Goal: Task Accomplishment & Management: Manage account settings

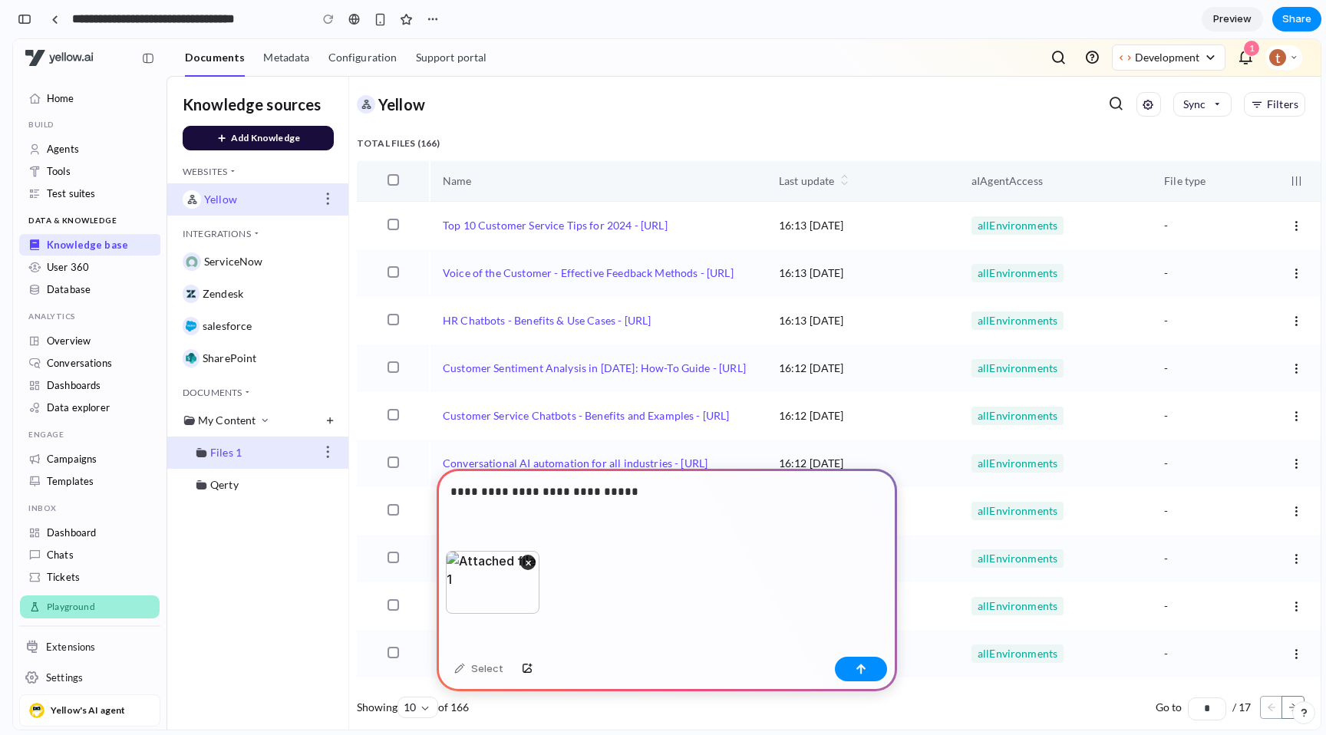
click at [490, 526] on div "**********" at bounding box center [667, 510] width 460 height 82
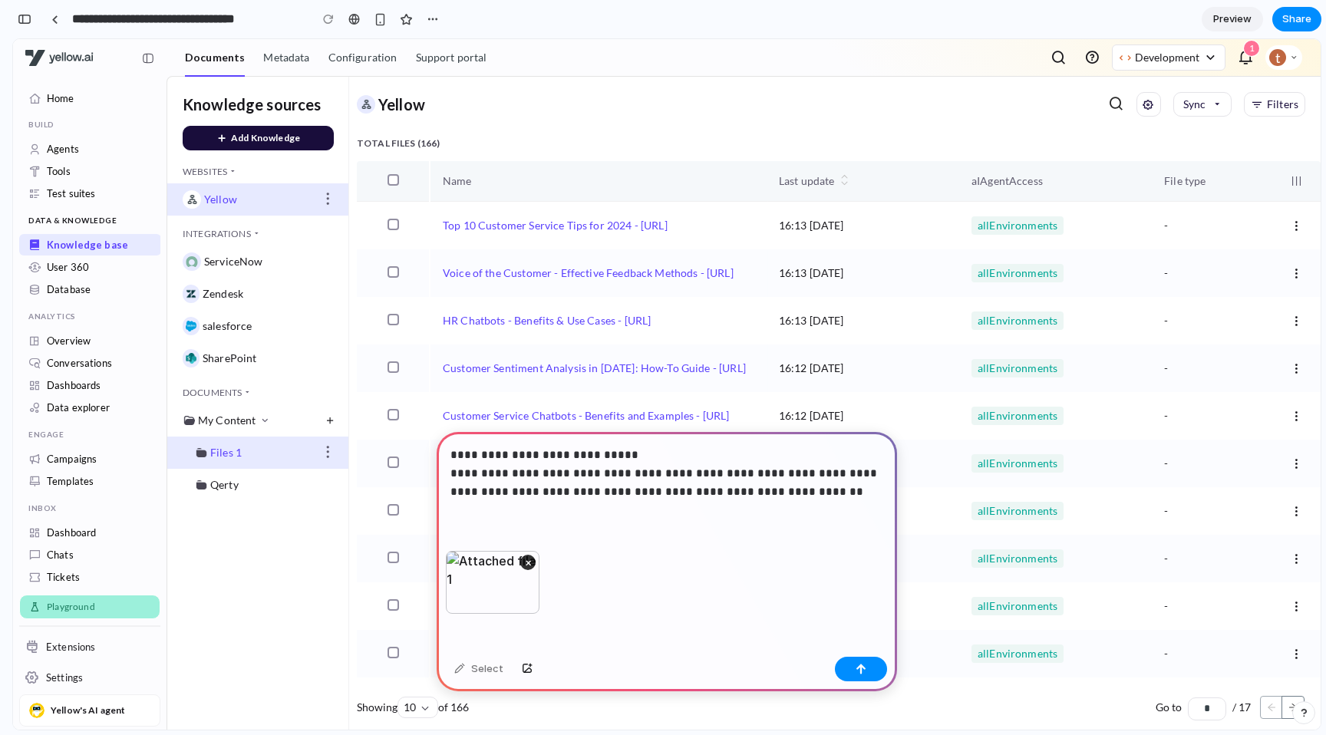
click at [480, 594] on div "×" at bounding box center [493, 582] width 94 height 63
click at [490, 570] on div "×" at bounding box center [493, 582] width 94 height 63
click at [823, 479] on p "**********" at bounding box center [666, 473] width 433 height 55
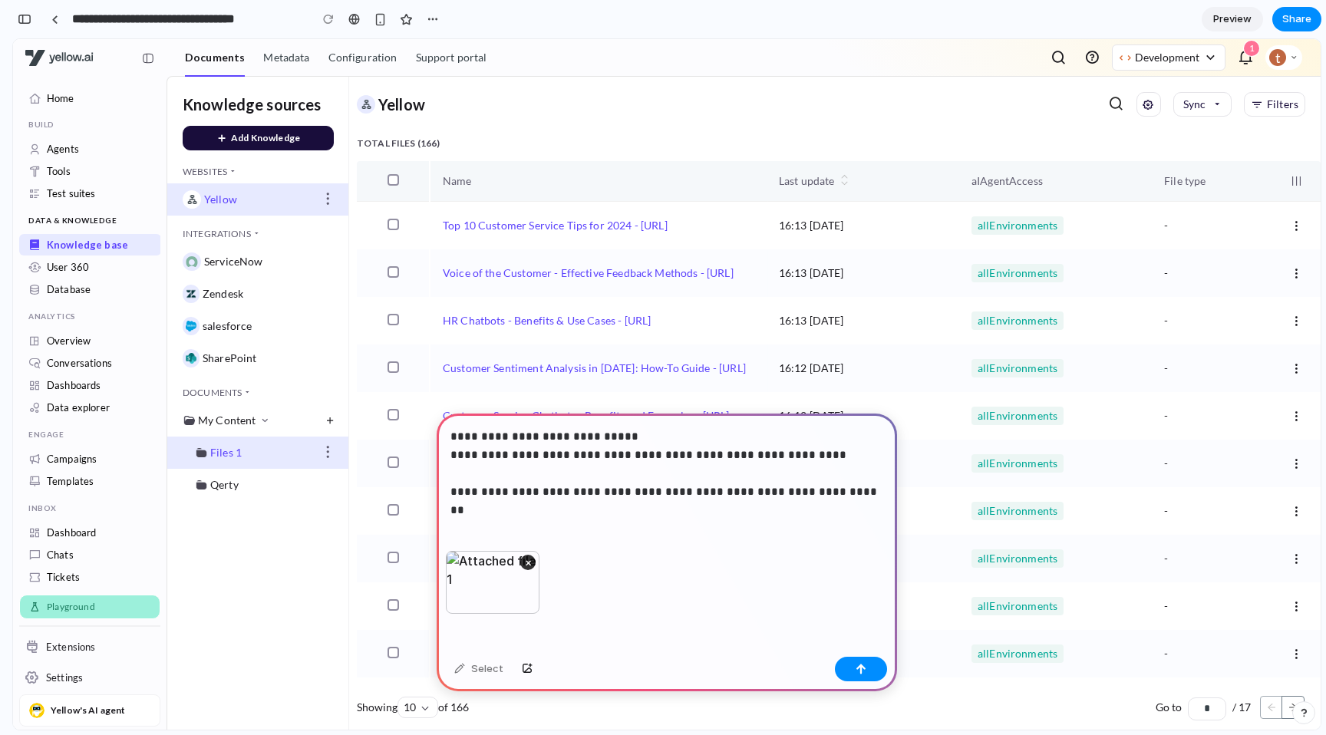
click at [664, 438] on p "**********" at bounding box center [666, 464] width 433 height 74
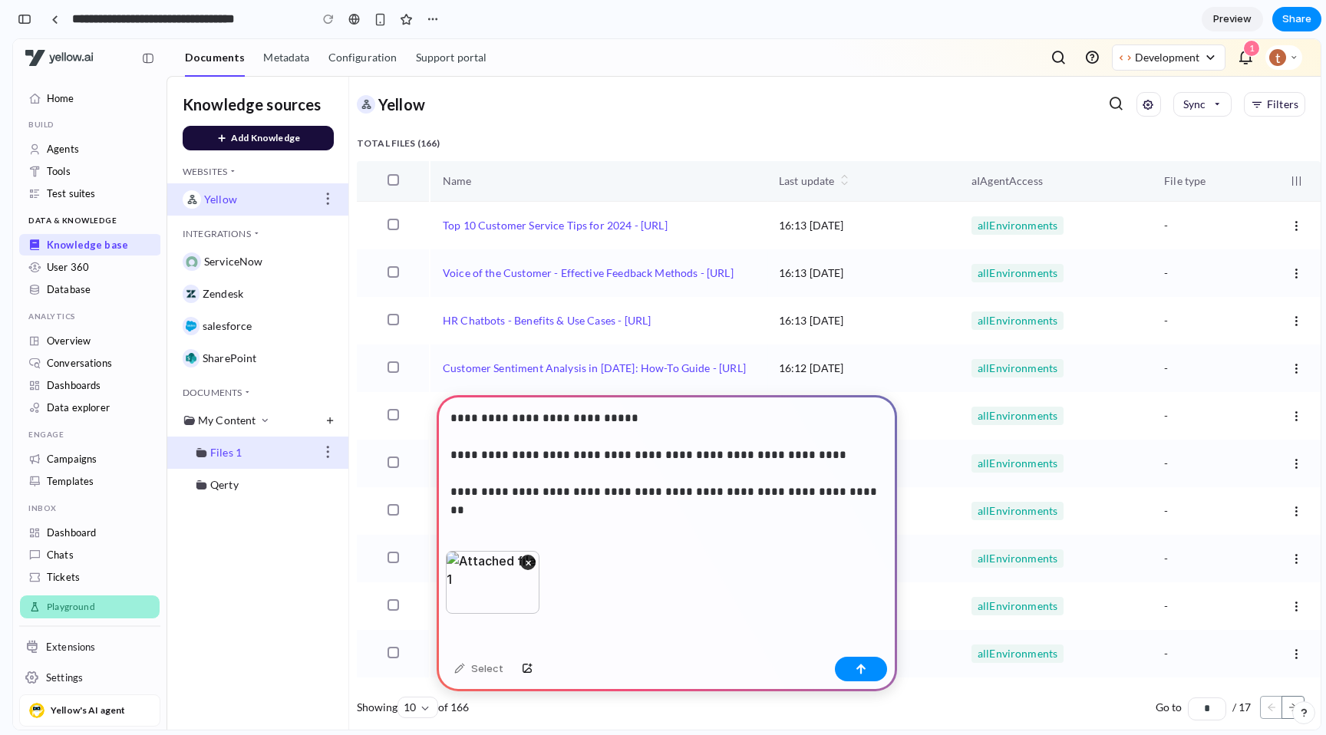
click at [696, 477] on p "**********" at bounding box center [666, 455] width 433 height 92
click at [876, 665] on button "button" at bounding box center [861, 669] width 52 height 25
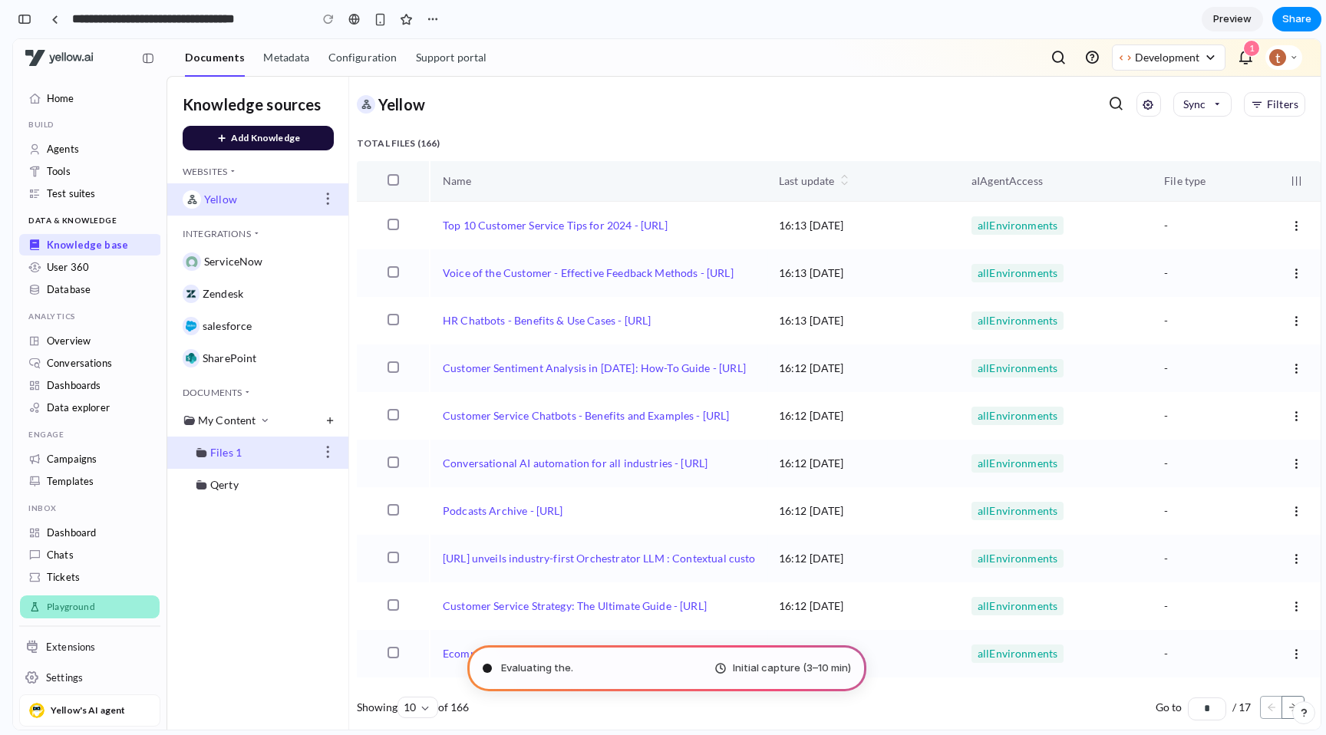
type input "**********"
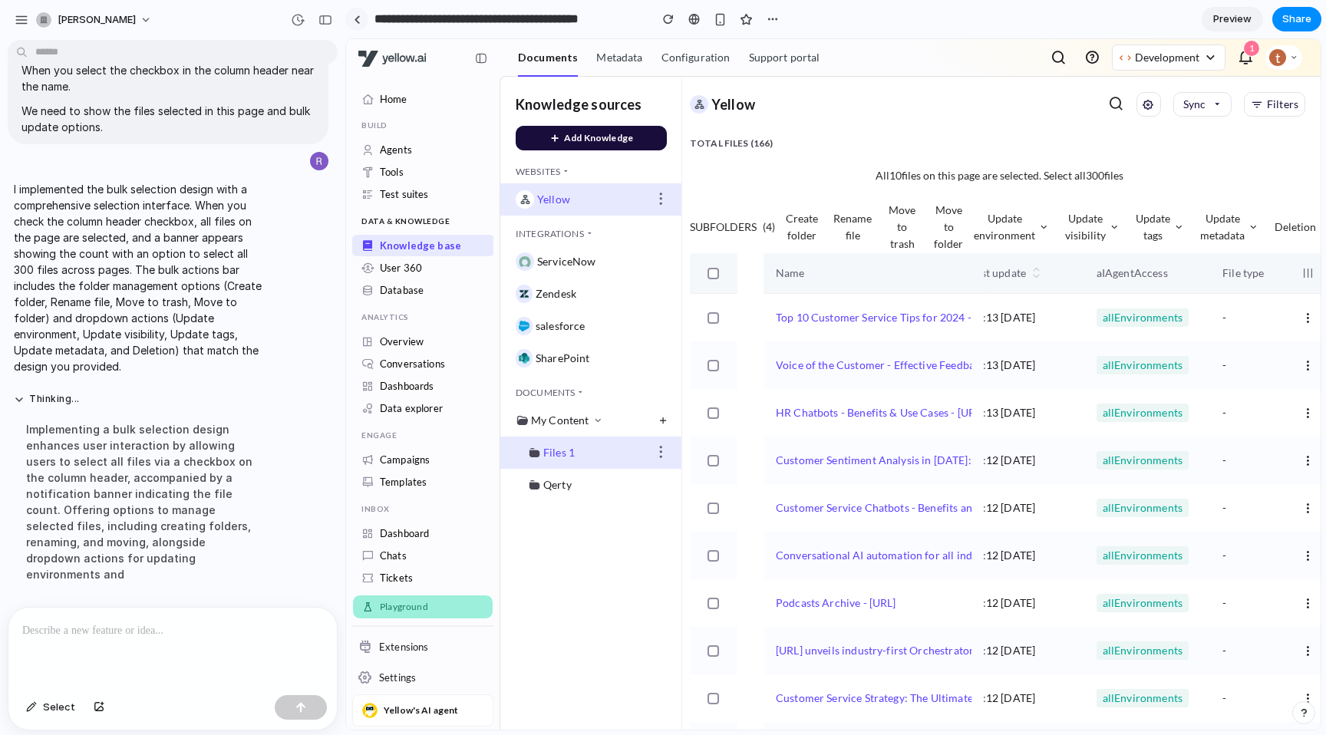
click at [358, 19] on div at bounding box center [357, 19] width 7 height 8
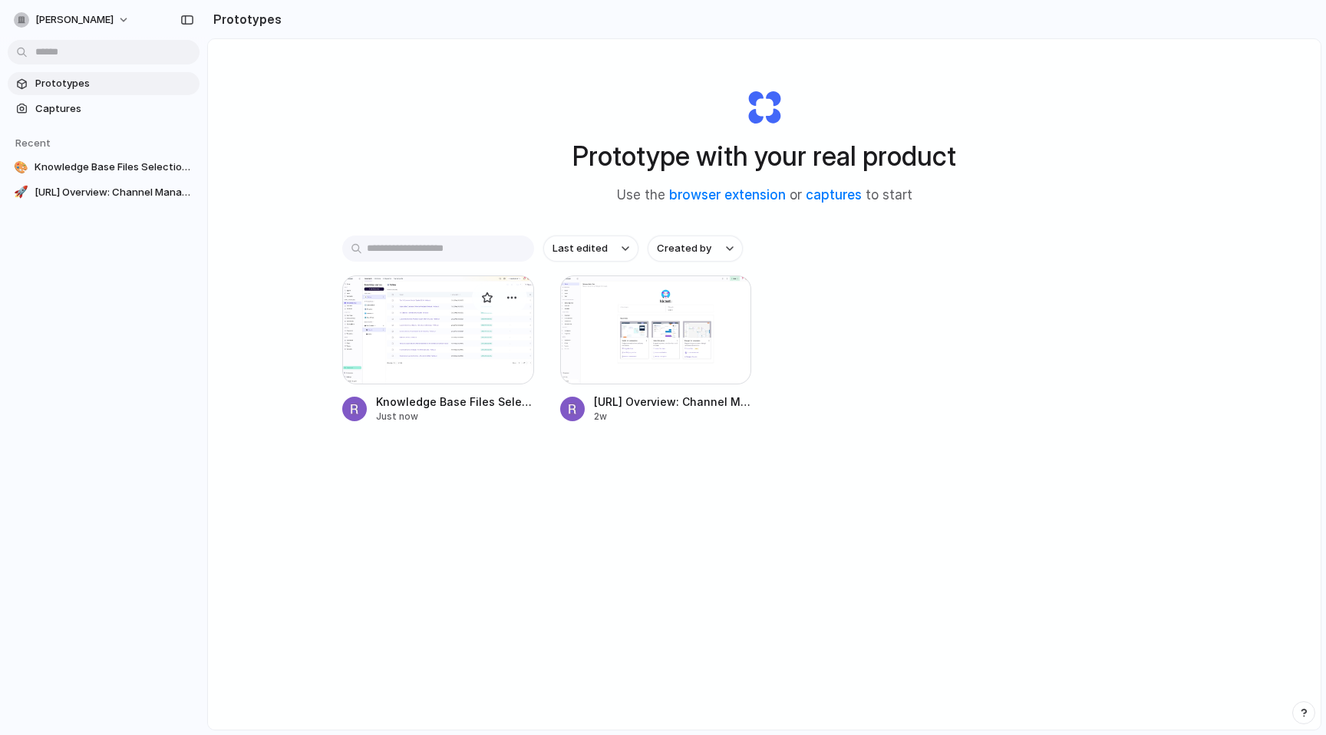
click at [455, 353] on div at bounding box center [438, 330] width 192 height 109
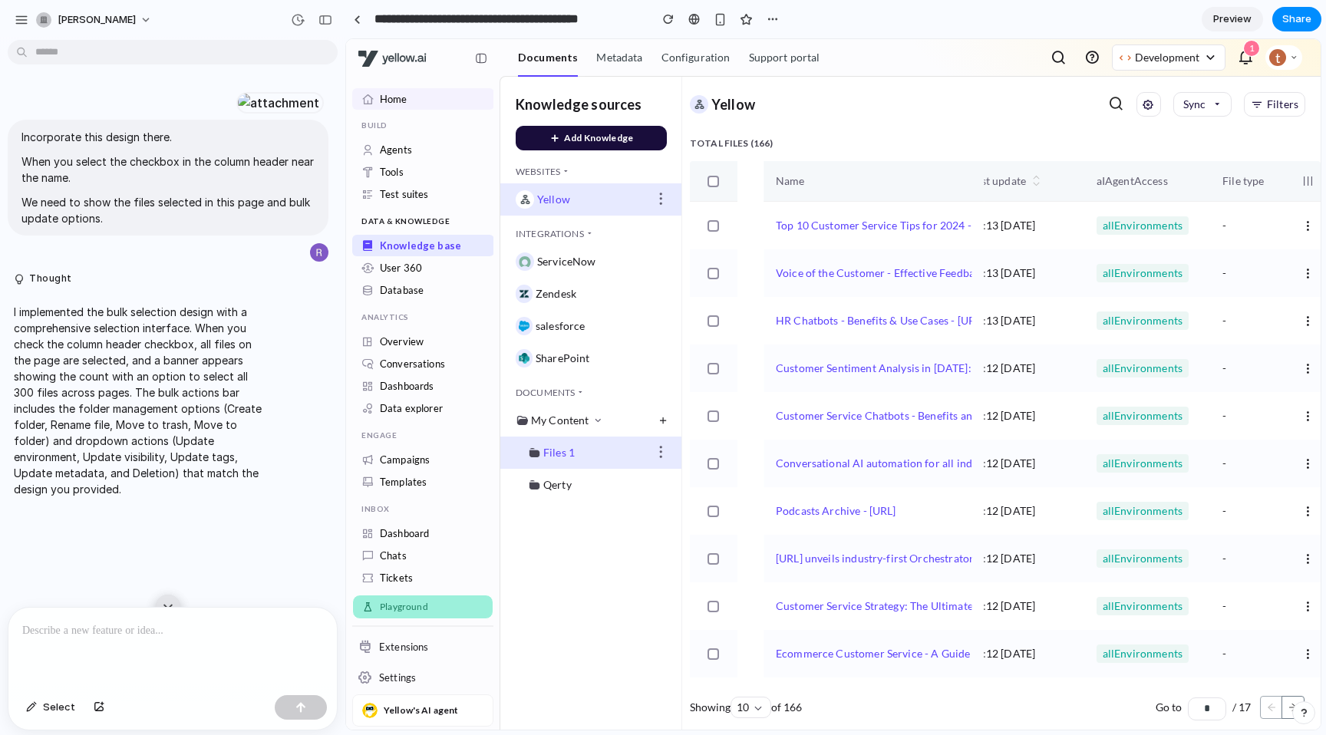
scroll to position [81, 0]
click at [324, 15] on div "button" at bounding box center [325, 20] width 14 height 11
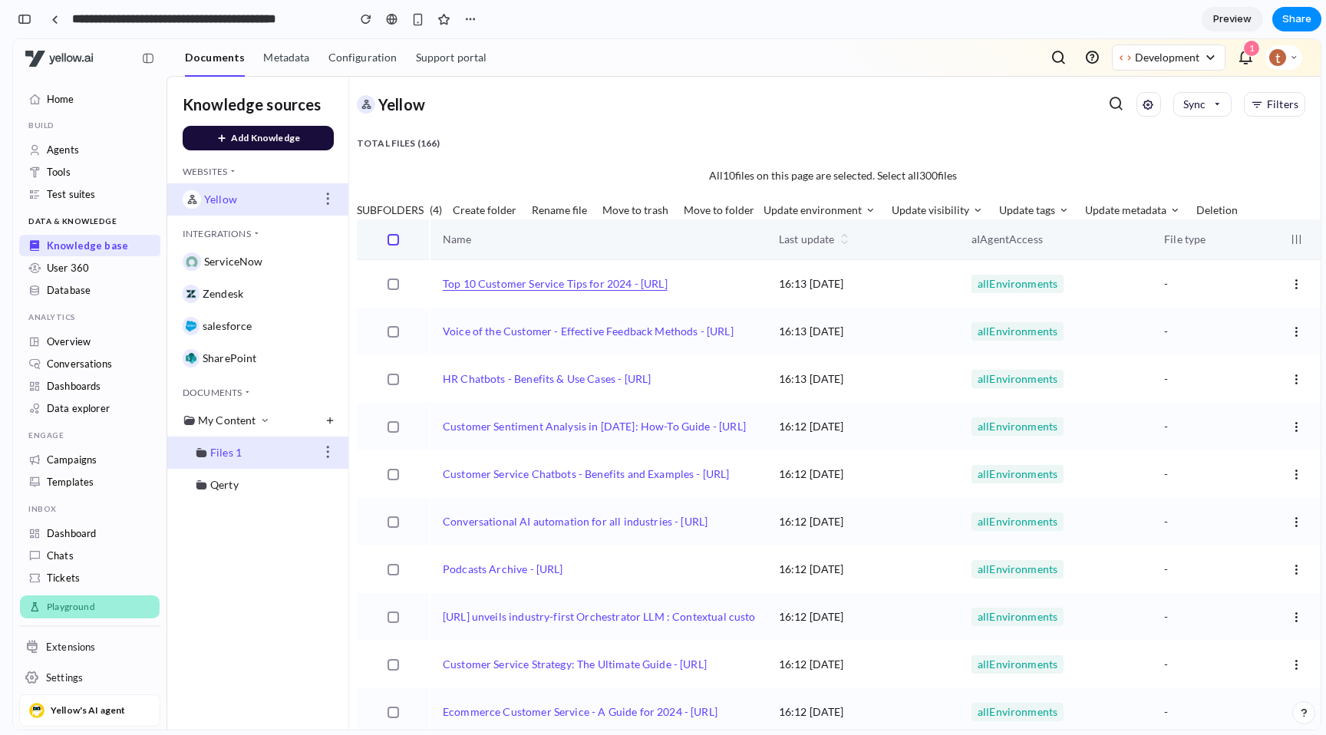
scroll to position [61, 0]
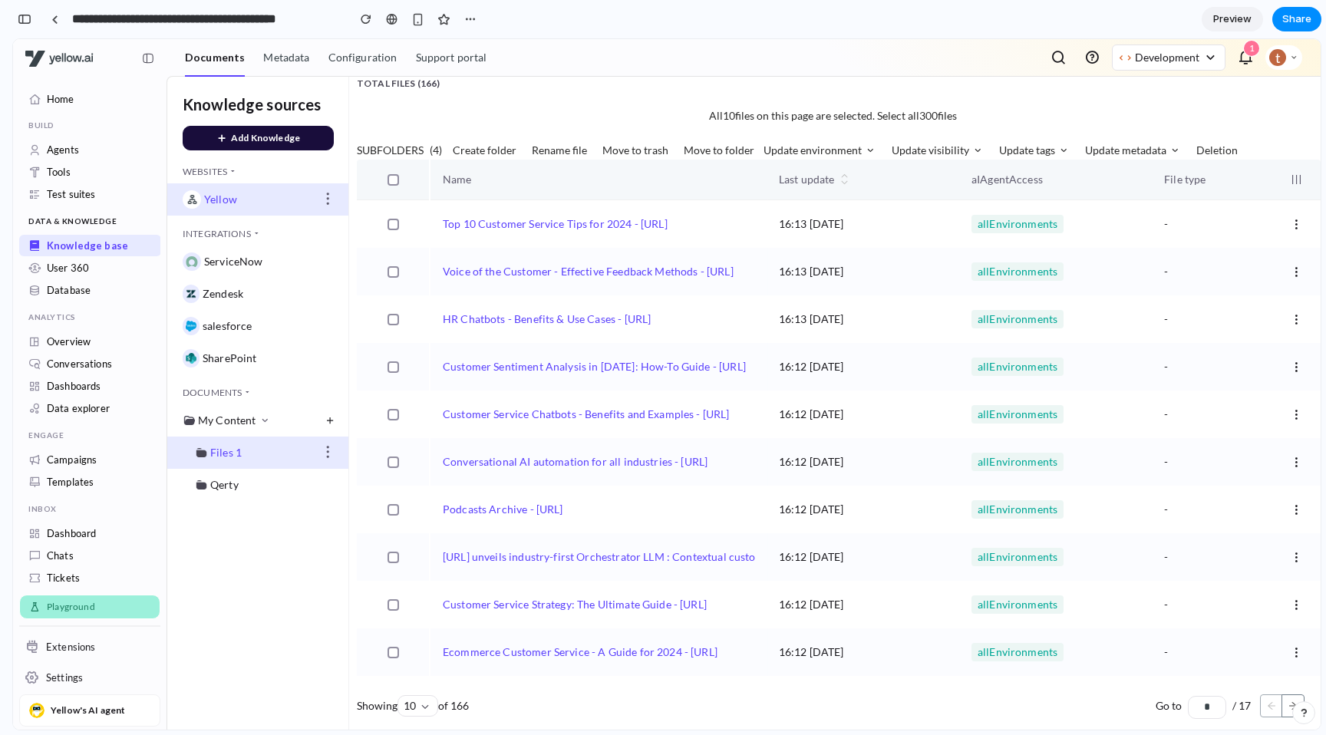
click at [148, 58] on img at bounding box center [148, 58] width 12 height 12
click at [147, 60] on img at bounding box center [148, 58] width 12 height 12
click at [53, 23] on div at bounding box center [54, 19] width 7 height 8
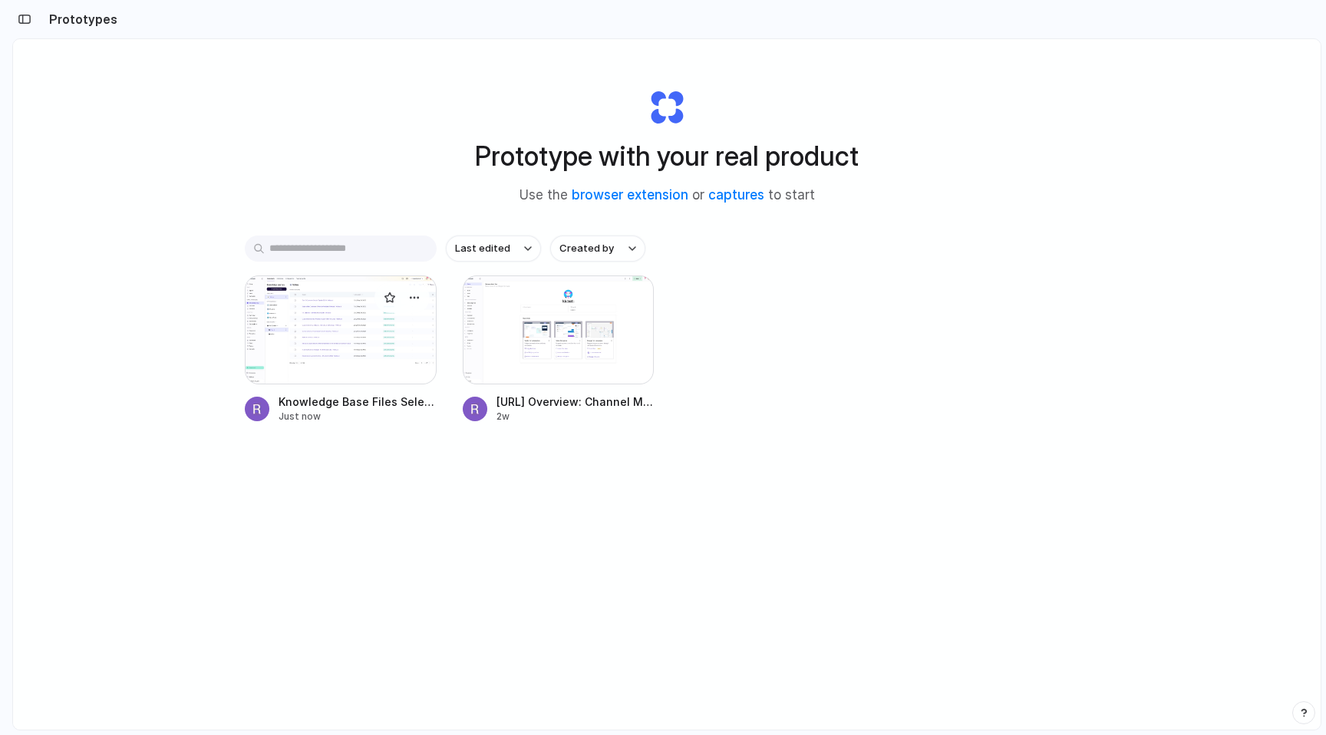
click at [292, 309] on div at bounding box center [341, 330] width 192 height 109
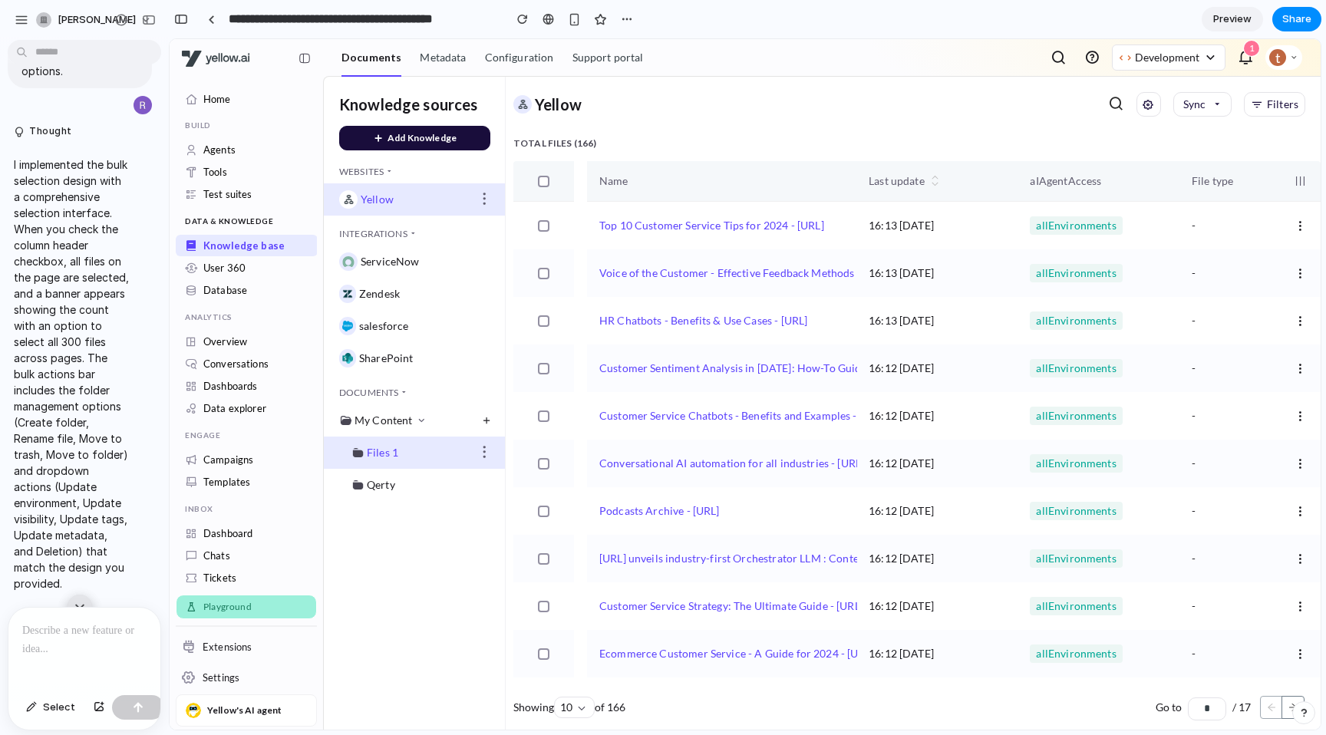
scroll to position [302, 0]
click at [69, 642] on div at bounding box center [84, 648] width 152 height 81
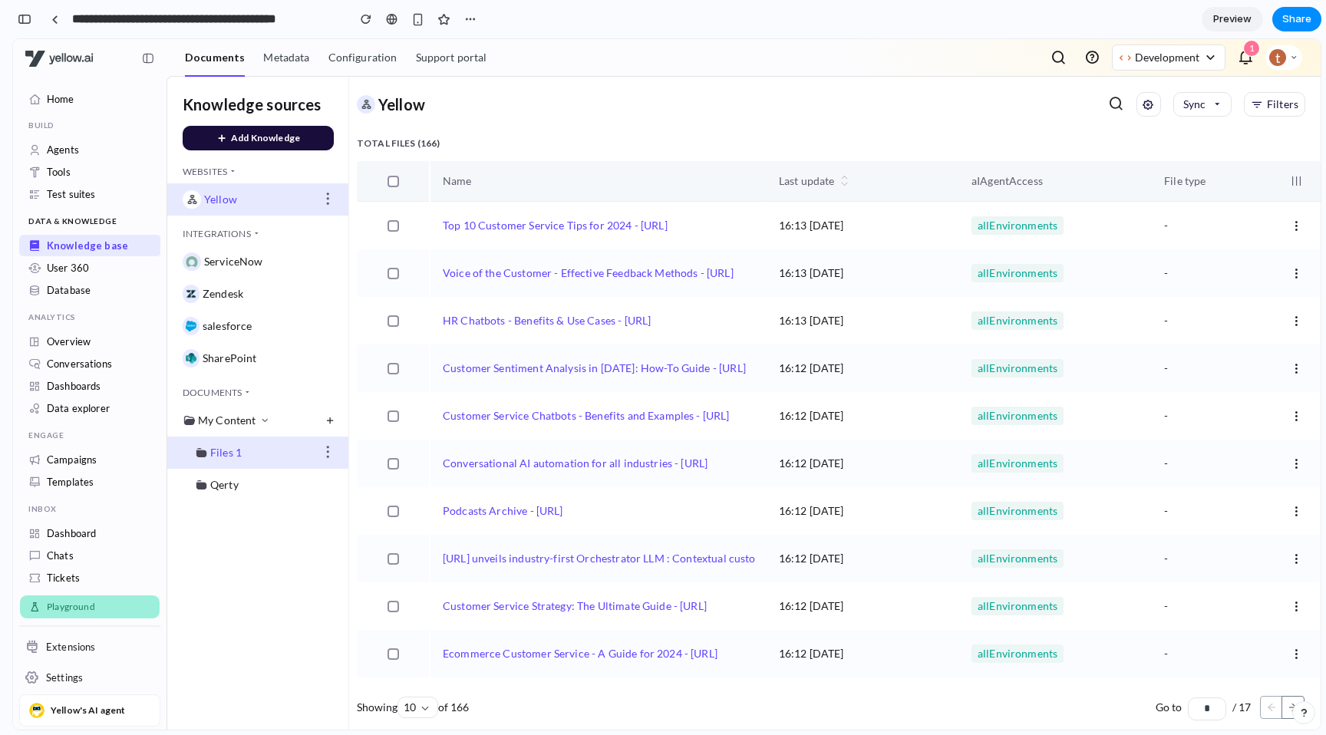
scroll to position [2, 0]
click at [384, 181] on th at bounding box center [393, 180] width 72 height 41
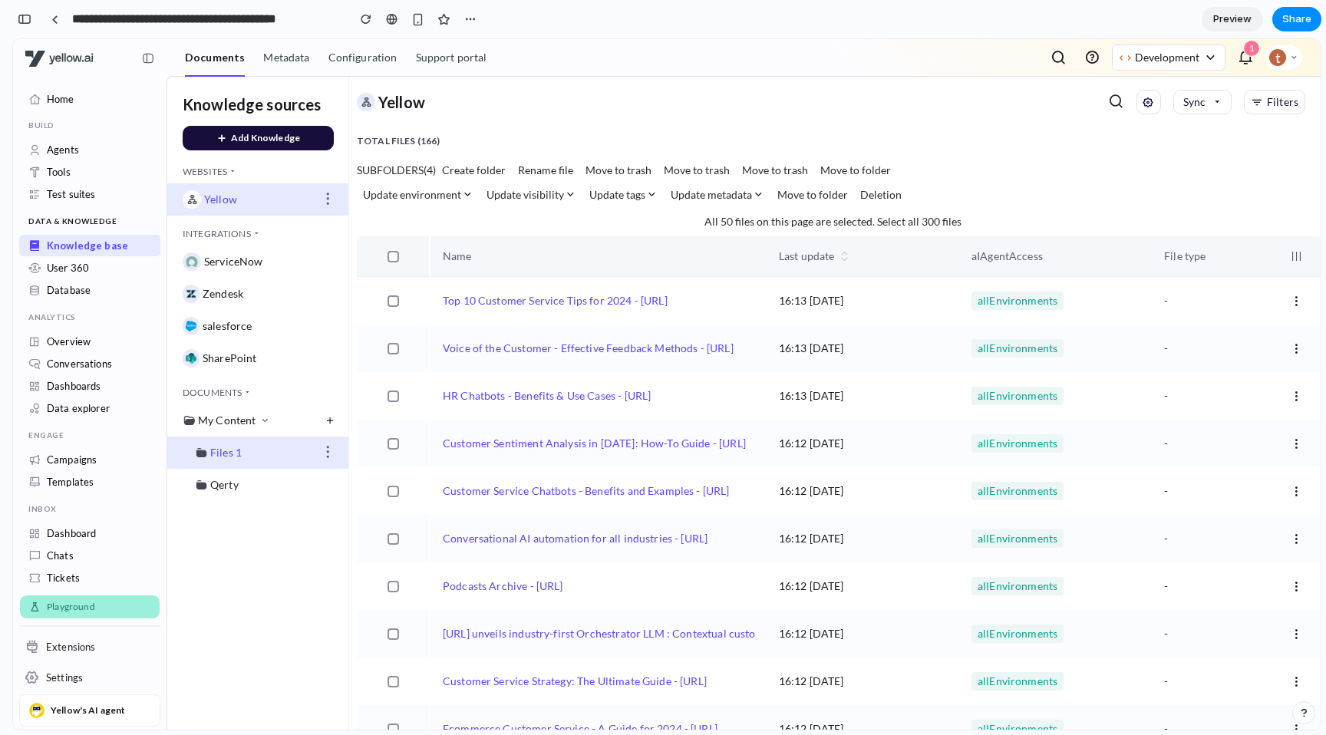
click at [461, 196] on icon at bounding box center [467, 194] width 13 height 19
click at [513, 196] on span "Update visibility" at bounding box center [526, 194] width 78 height 17
click at [747, 216] on p "All 50 files on this page are selected. Select all 300 files" at bounding box center [833, 221] width 257 height 17
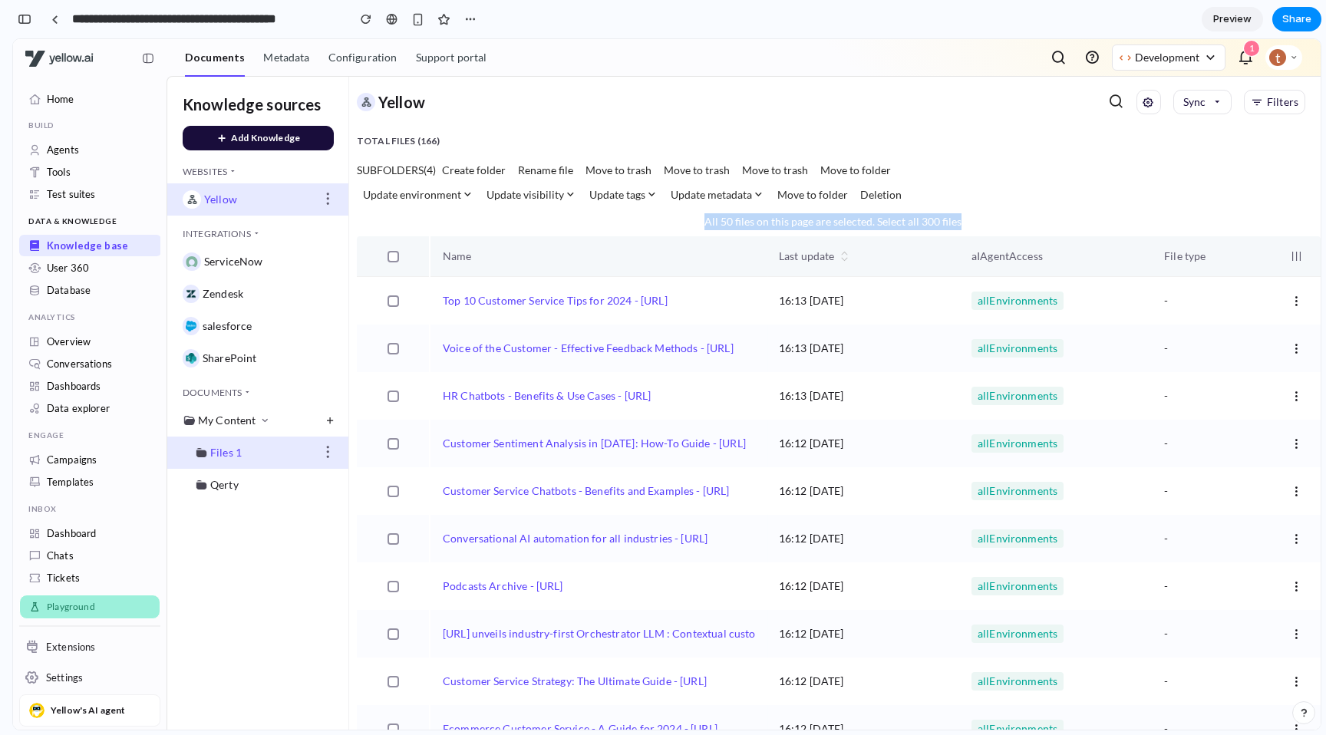
click at [747, 216] on p "All 50 files on this page are selected. Select all 300 files" at bounding box center [833, 221] width 257 height 17
click at [1005, 206] on div "Update environment Update visibility Update tags Update metadata Move to folder…" at bounding box center [839, 194] width 964 height 25
click at [863, 220] on p "All 50 files on this page are selected. Select all 300 files" at bounding box center [833, 221] width 257 height 17
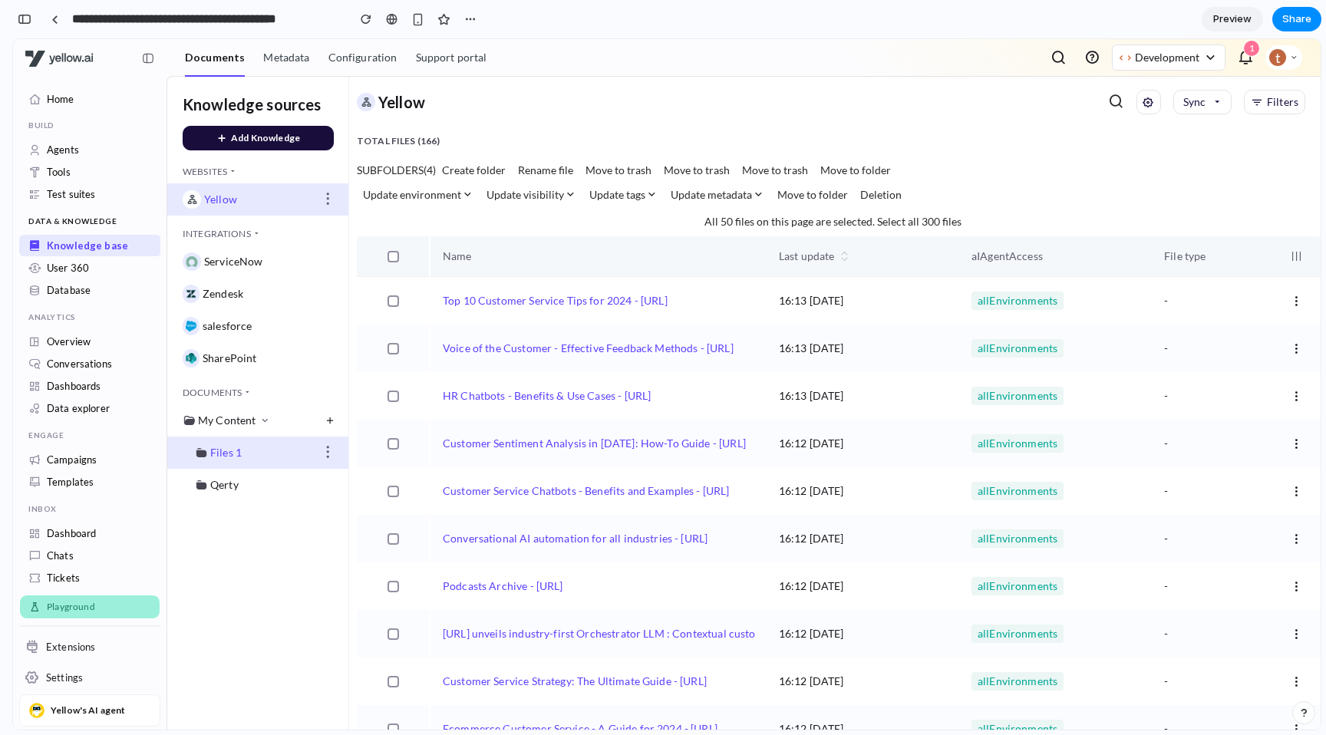
click at [966, 199] on div "Update environment Update visibility Update tags Update metadata Move to folder…" at bounding box center [839, 194] width 964 height 25
